Goal: Find contact information: Find contact information

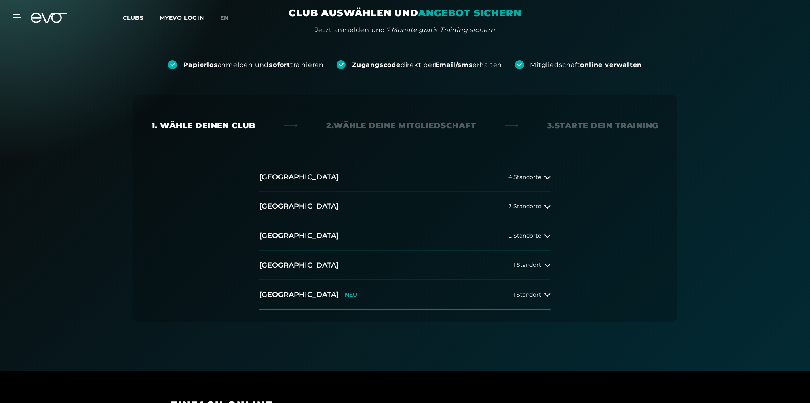
scroll to position [198, 0]
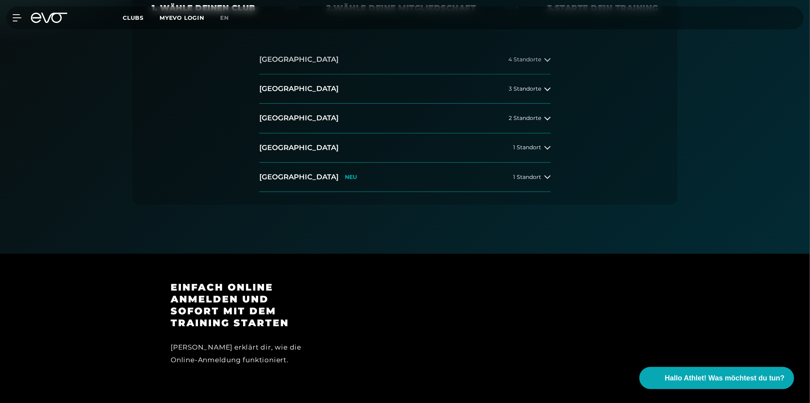
click at [549, 62] on icon at bounding box center [547, 60] width 6 height 6
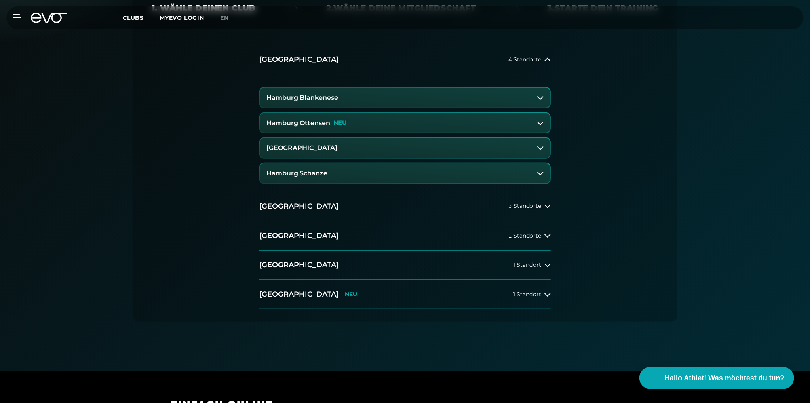
click at [515, 146] on button "[GEOGRAPHIC_DATA]" at bounding box center [405, 148] width 290 height 20
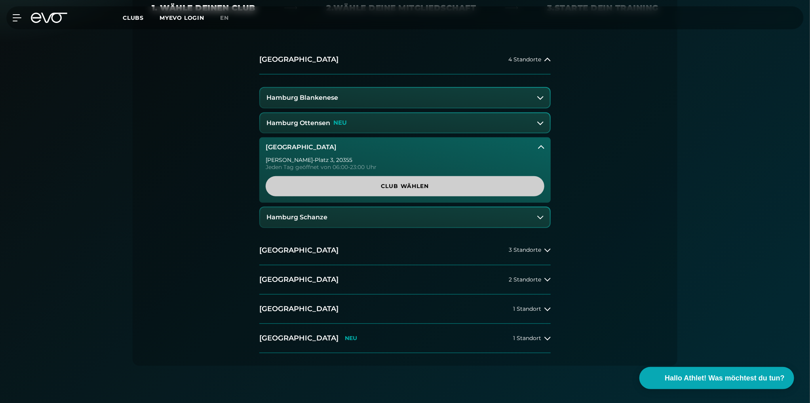
click at [453, 181] on span "Club wählen" at bounding box center [405, 186] width 279 height 20
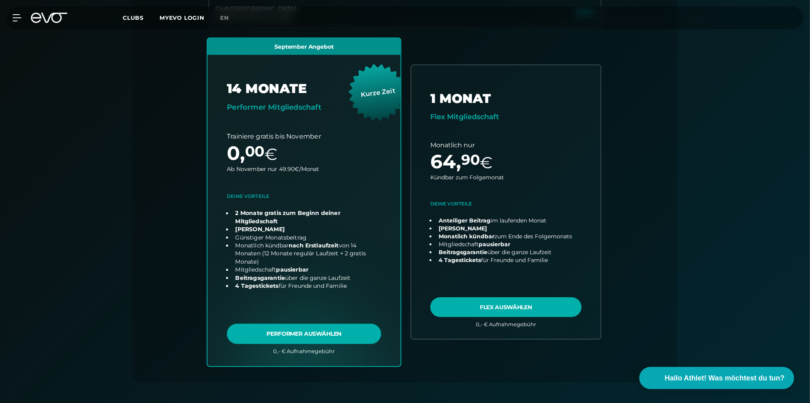
scroll to position [307, 0]
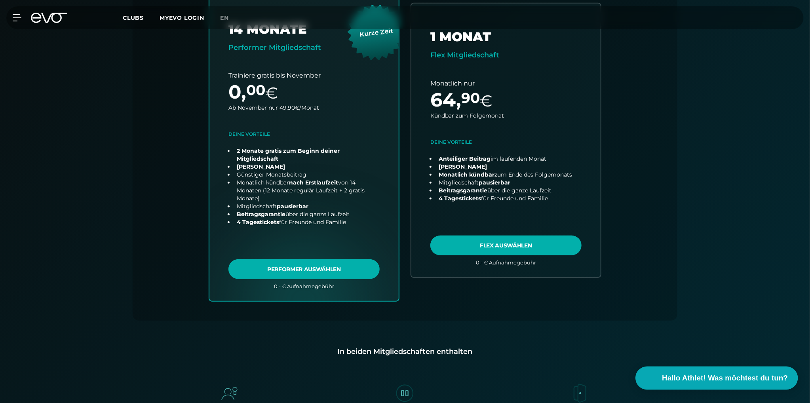
click at [741, 382] on span "Hallo Athlet! Was möchtest du tun?" at bounding box center [725, 378] width 126 height 11
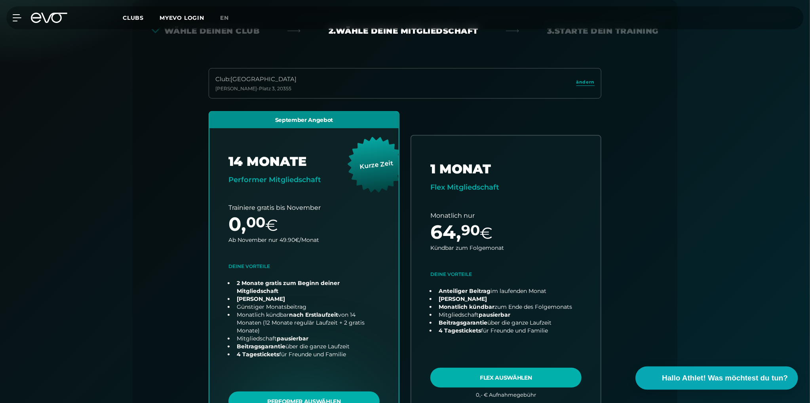
click at [738, 373] on span "Hallo Athlet! Was möchtest du tun?" at bounding box center [725, 378] width 126 height 11
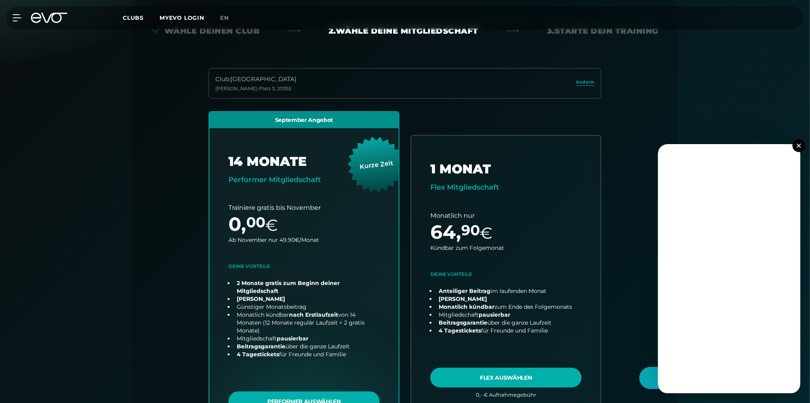
click at [803, 147] on button at bounding box center [799, 145] width 13 height 13
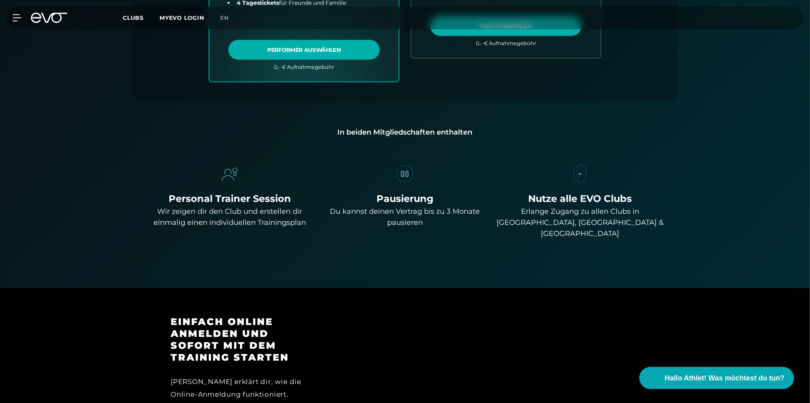
scroll to position [528, 0]
click at [18, 21] on icon at bounding box center [18, 18] width 11 height 6
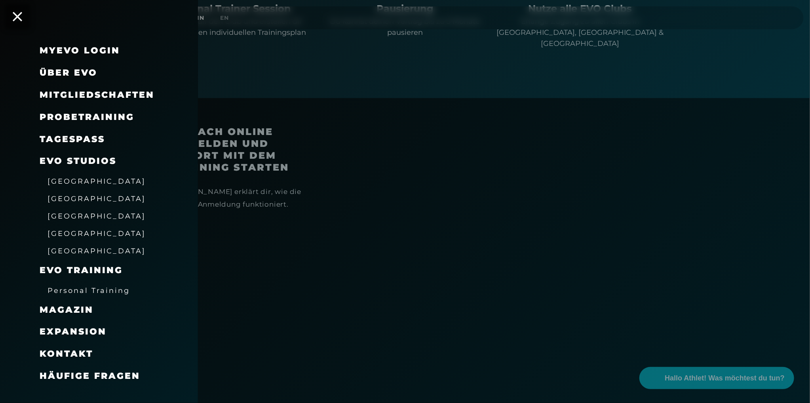
scroll to position [792, 0]
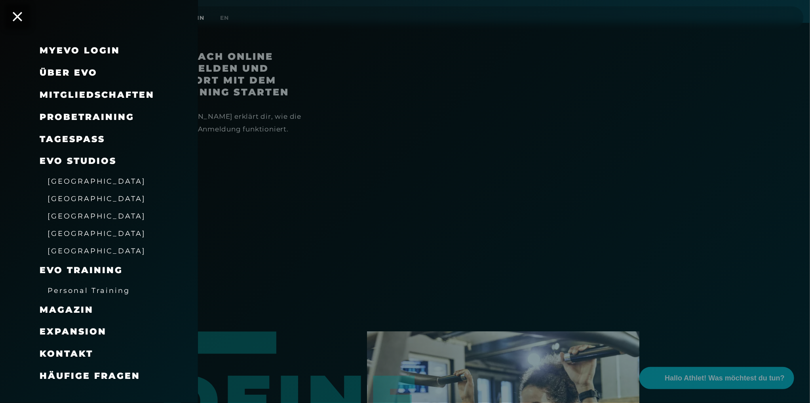
click at [85, 351] on span "Kontakt" at bounding box center [66, 353] width 53 height 11
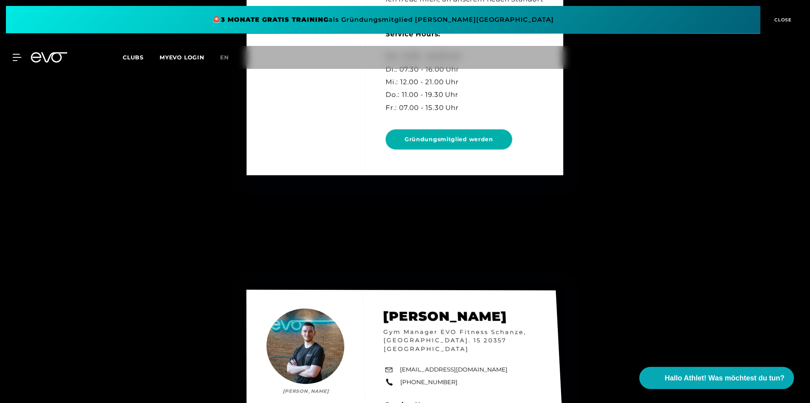
scroll to position [4920, 0]
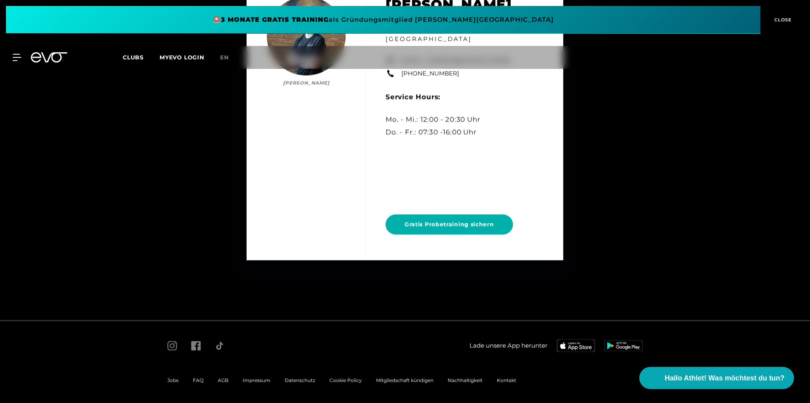
click at [195, 379] on span "FAQ" at bounding box center [198, 381] width 11 height 6
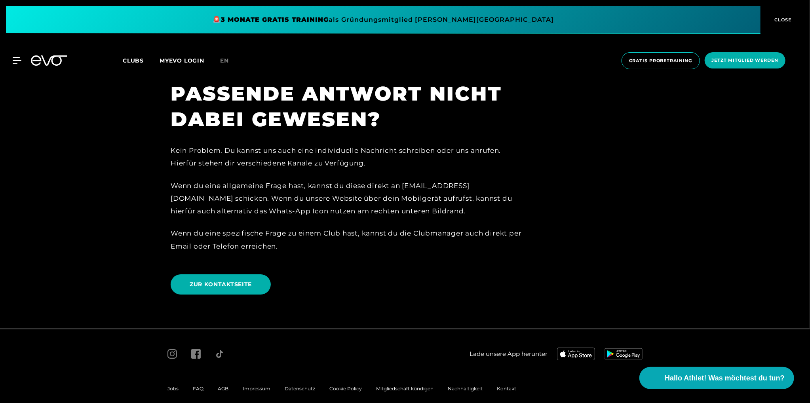
scroll to position [1746, 0]
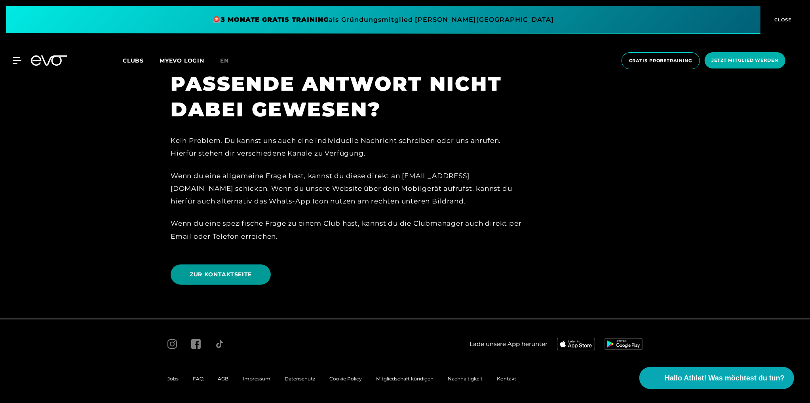
click at [265, 268] on span "ZUR KONTAKTSEITE" at bounding box center [221, 275] width 100 height 20
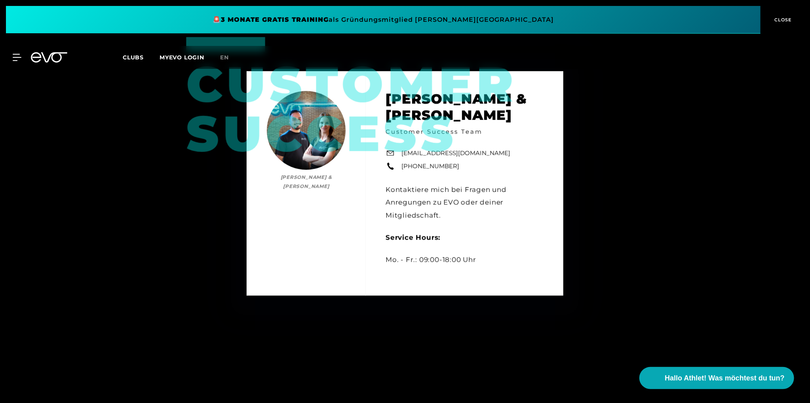
scroll to position [396, 0]
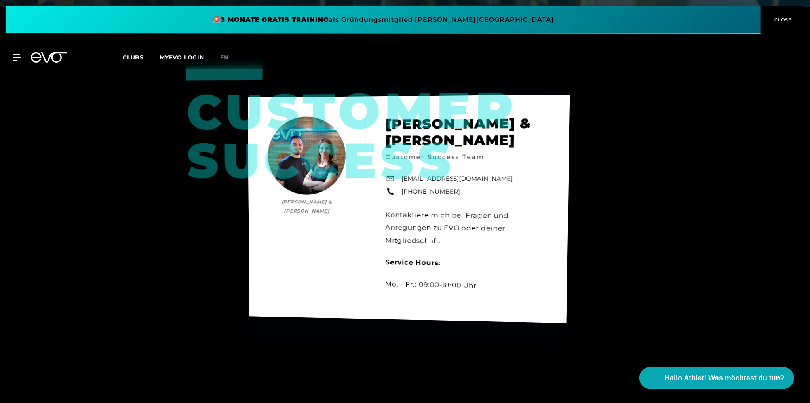
click at [466, 178] on div "Customer Success [PERSON_NAME] & [PERSON_NAME] [PERSON_NAME] & [PERSON_NAME] Cu…" at bounding box center [409, 209] width 322 height 228
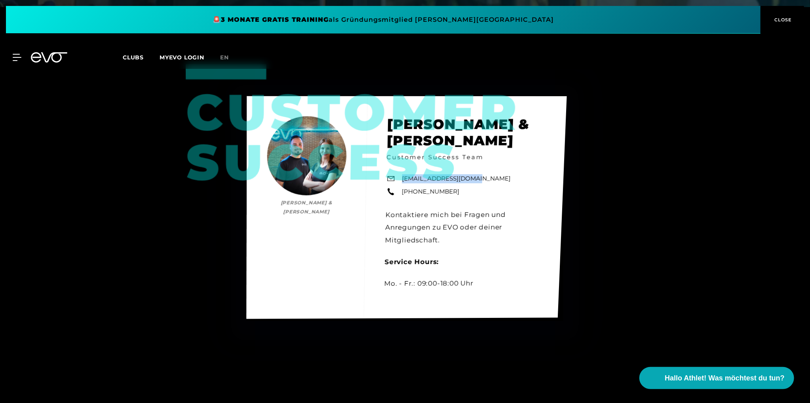
drag, startPoint x: 475, startPoint y: 179, endPoint x: 401, endPoint y: 182, distance: 74.5
click at [401, 182] on div "Customer Success [PERSON_NAME] & [PERSON_NAME] [PERSON_NAME] & [PERSON_NAME] Cu…" at bounding box center [407, 207] width 320 height 223
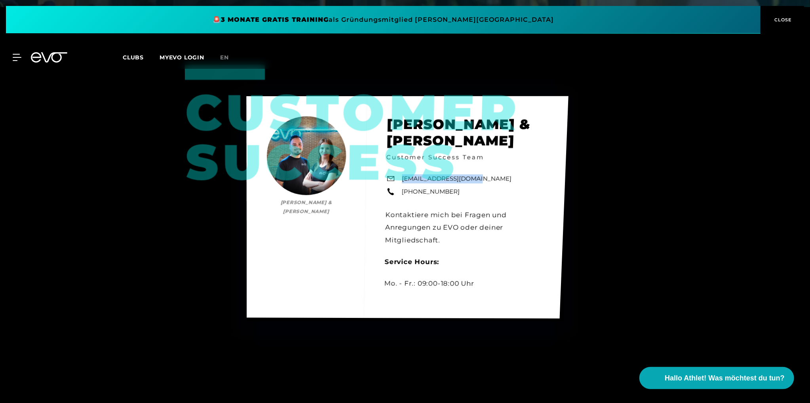
copy link "[EMAIL_ADDRESS][DOMAIN_NAME]"
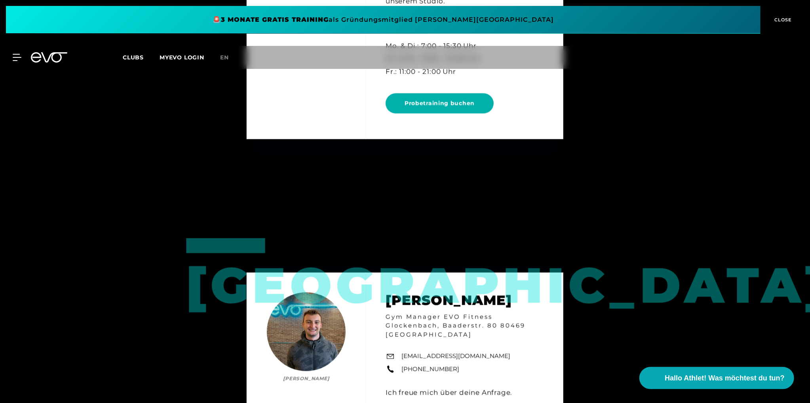
scroll to position [1122, 0]
